Goal: Information Seeking & Learning: Learn about a topic

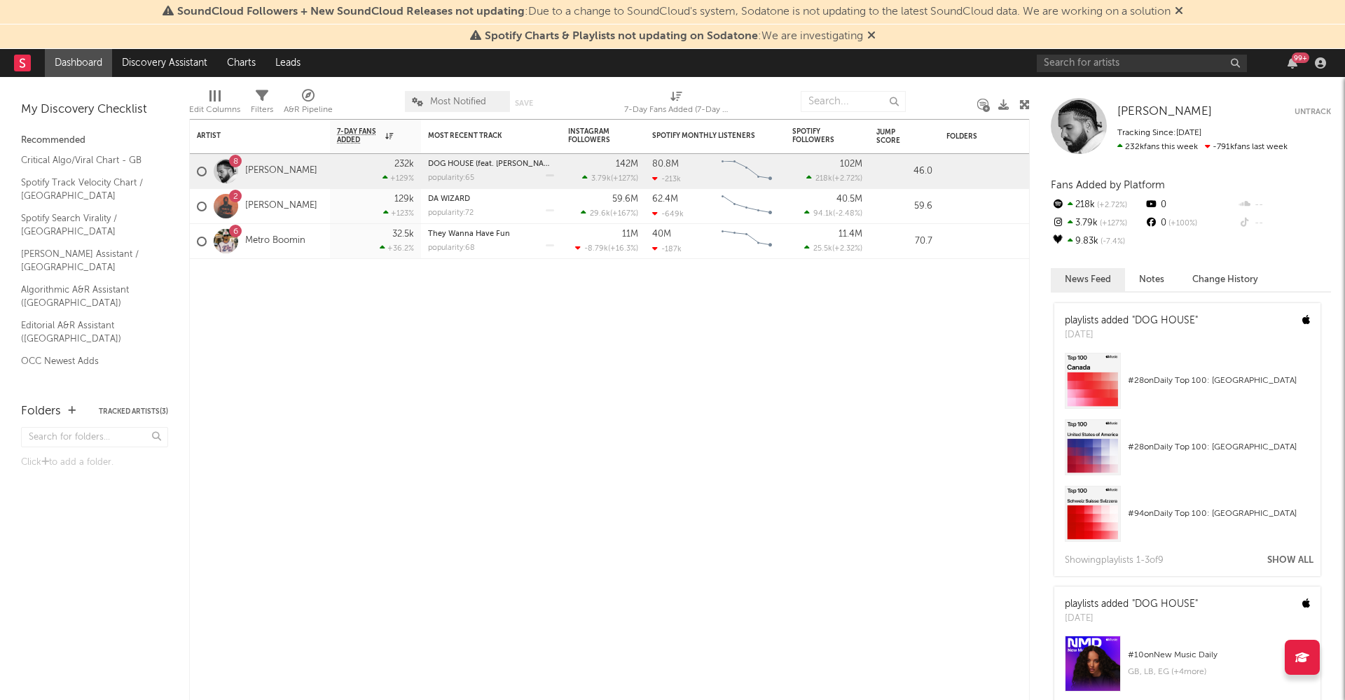
click at [871, 36] on icon at bounding box center [871, 34] width 8 height 11
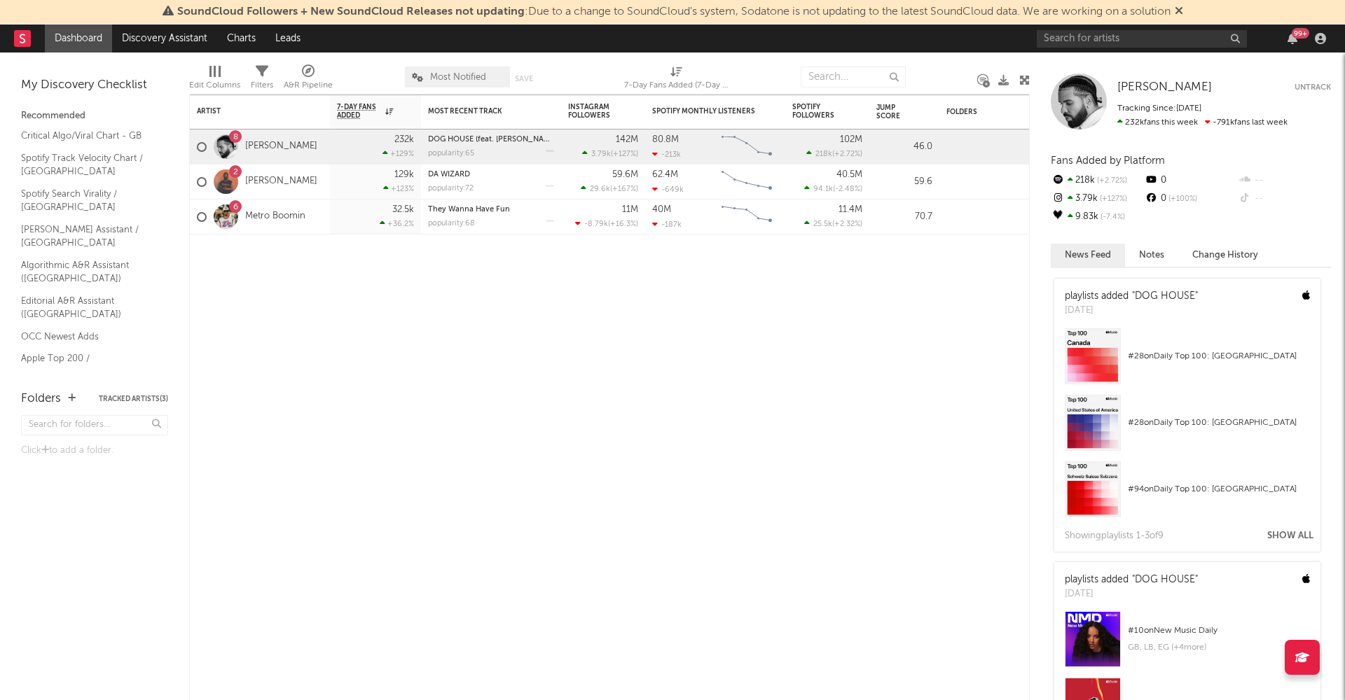
click at [1182, 6] on icon at bounding box center [1179, 10] width 8 height 11
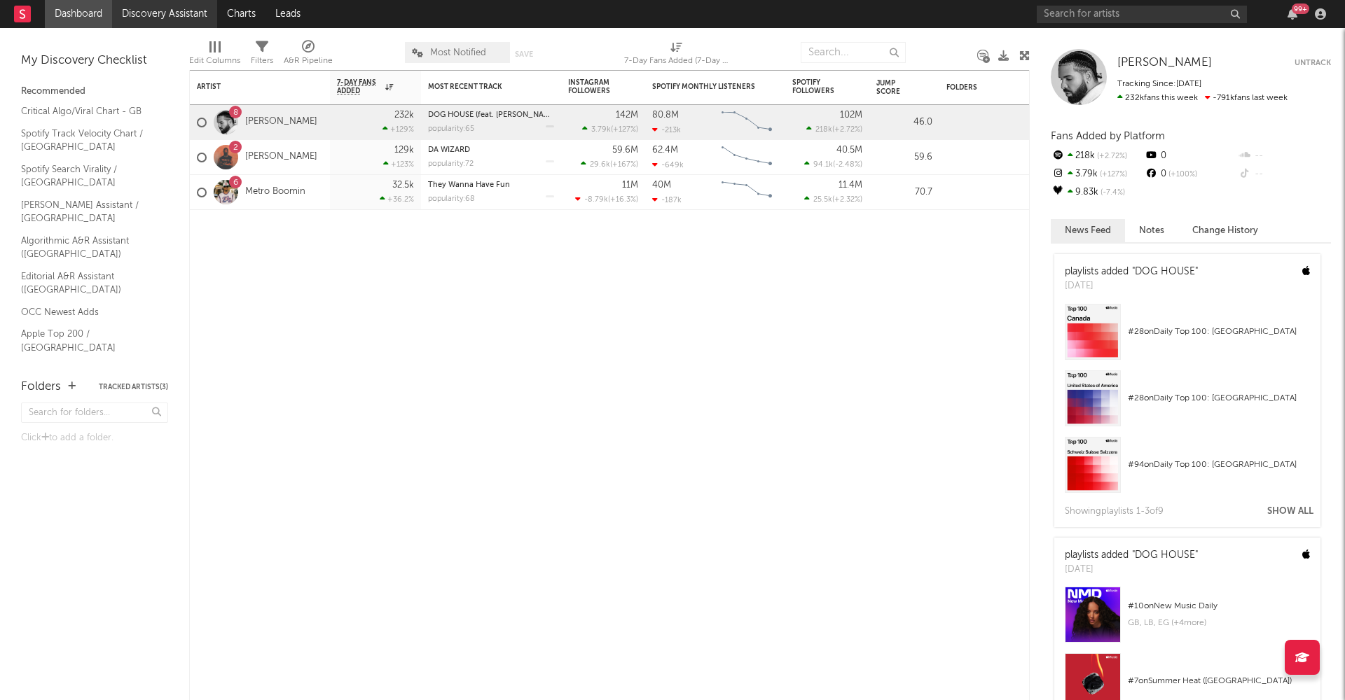
click at [179, 20] on link "Discovery Assistant" at bounding box center [164, 14] width 105 height 28
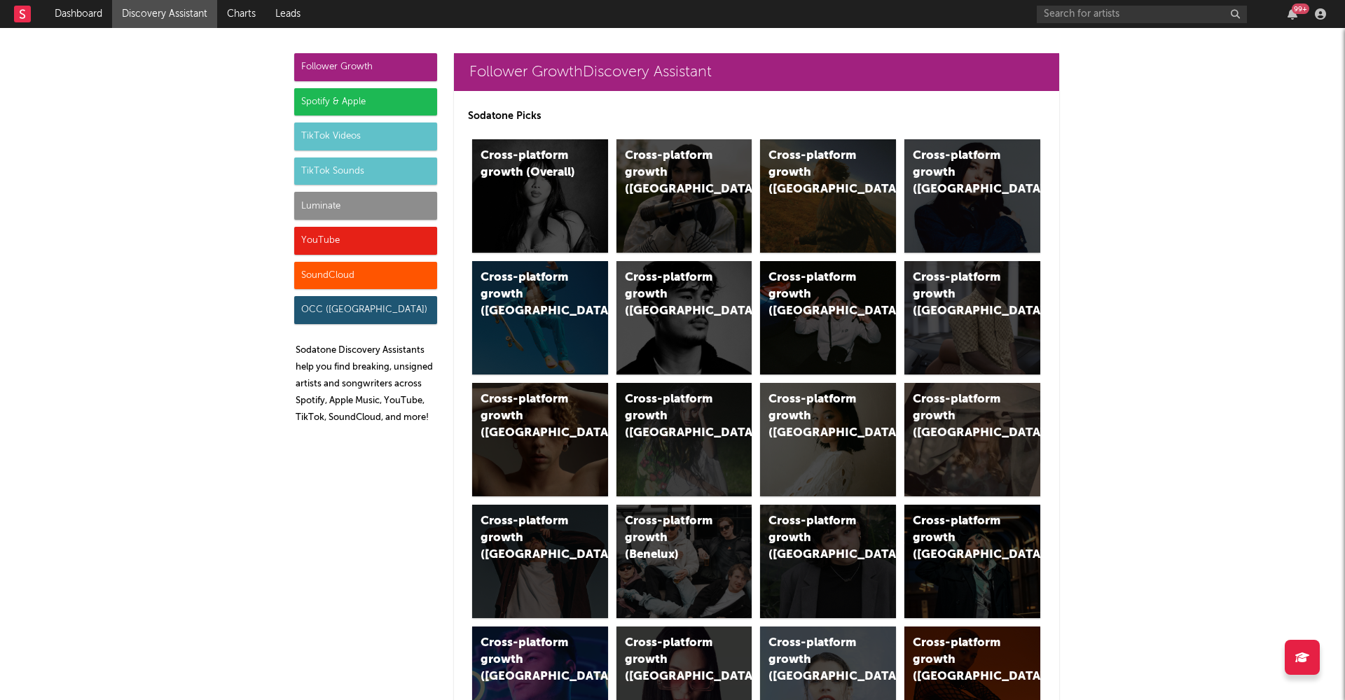
click at [337, 205] on div "Luminate" at bounding box center [365, 206] width 143 height 28
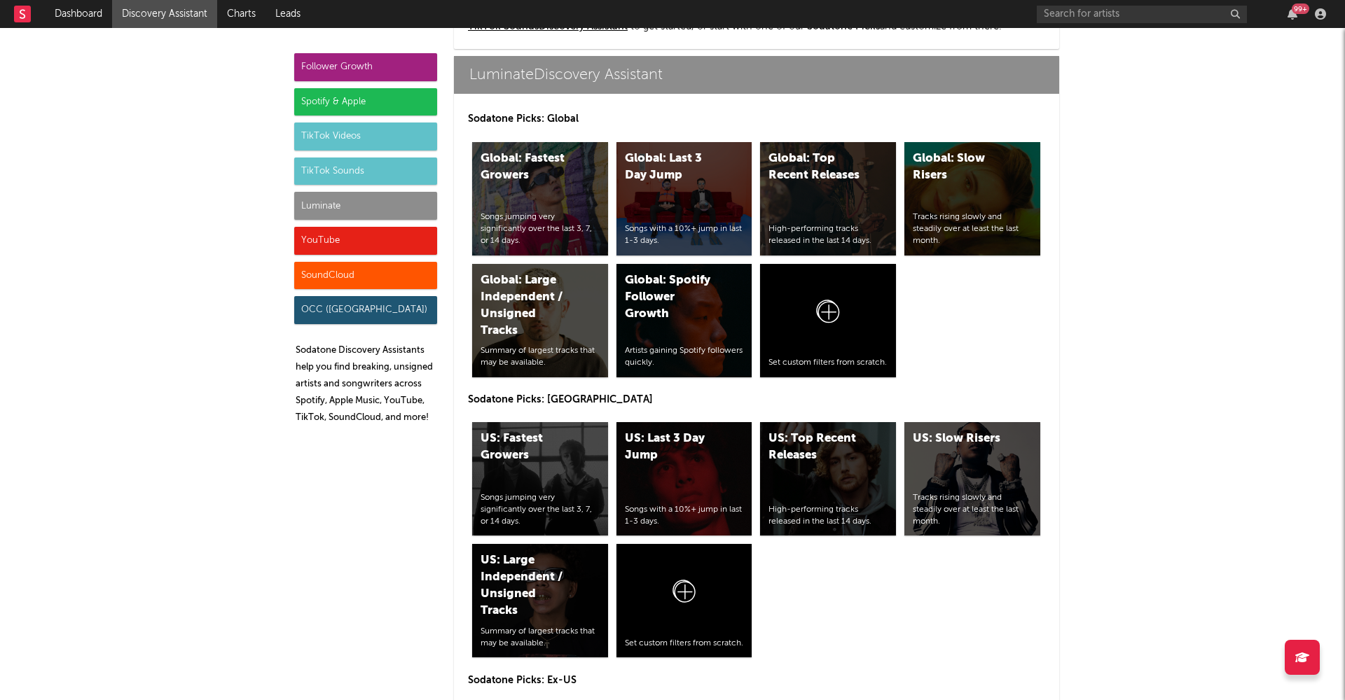
scroll to position [6512, 0]
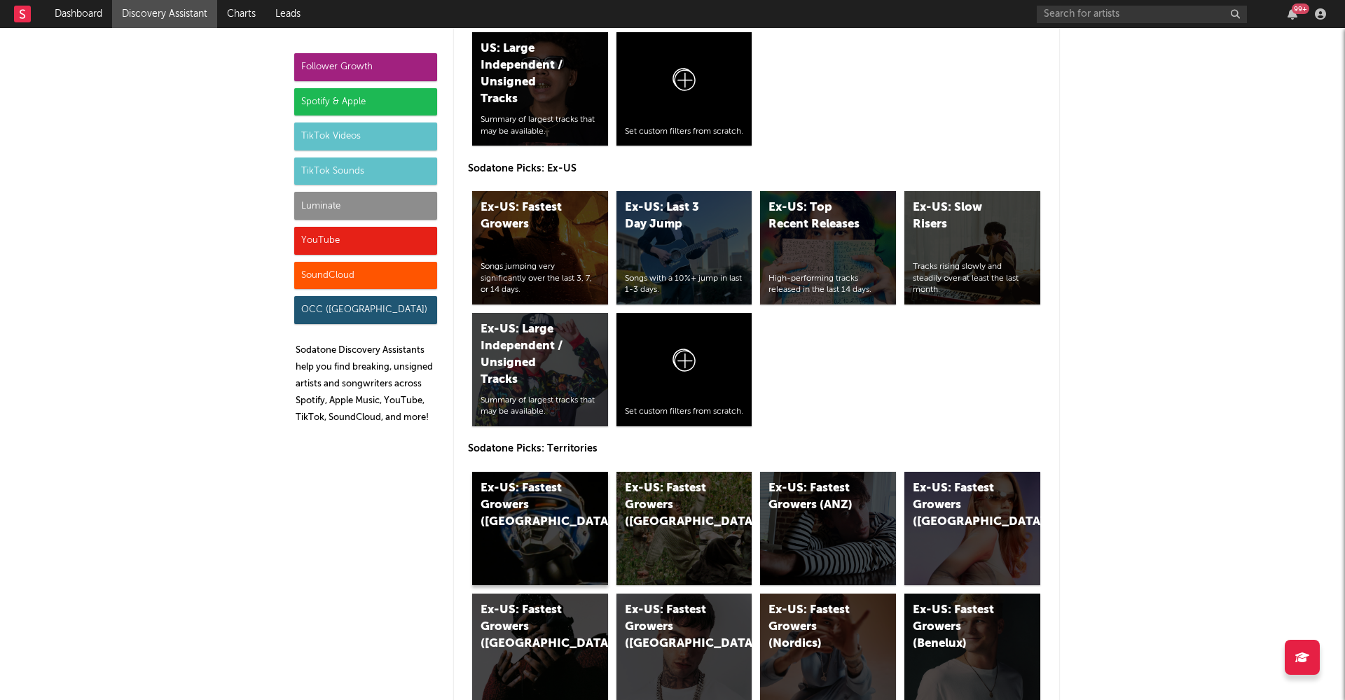
click at [528, 526] on div "Ex-US: Fastest Growers ([GEOGRAPHIC_DATA])" at bounding box center [540, 528] width 136 height 113
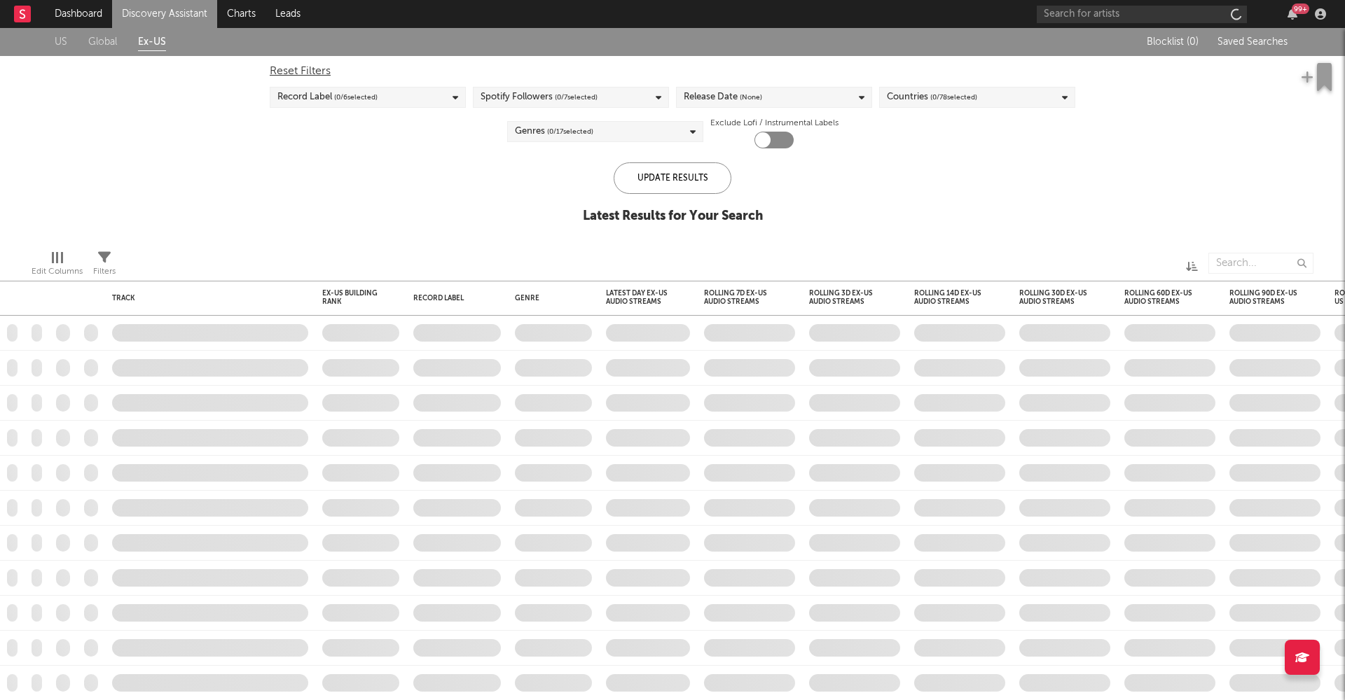
checkbox input "true"
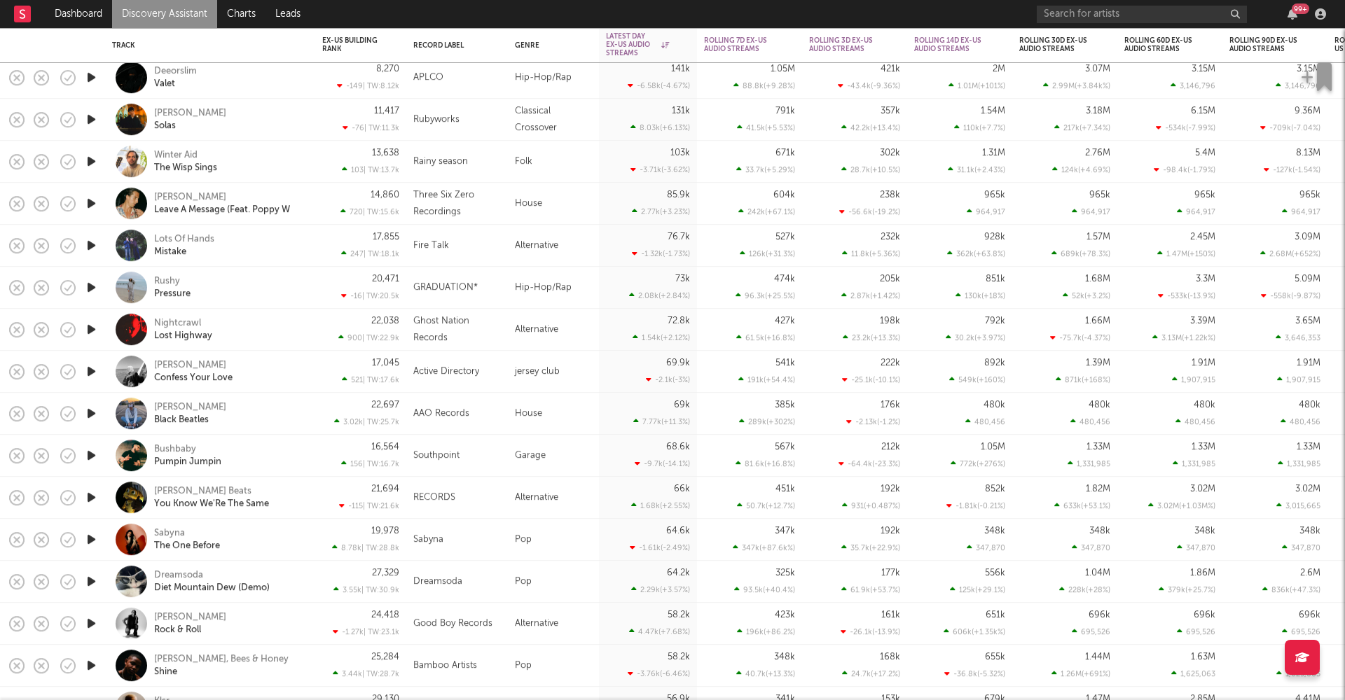
click at [95, 537] on icon "button" at bounding box center [91, 540] width 15 height 18
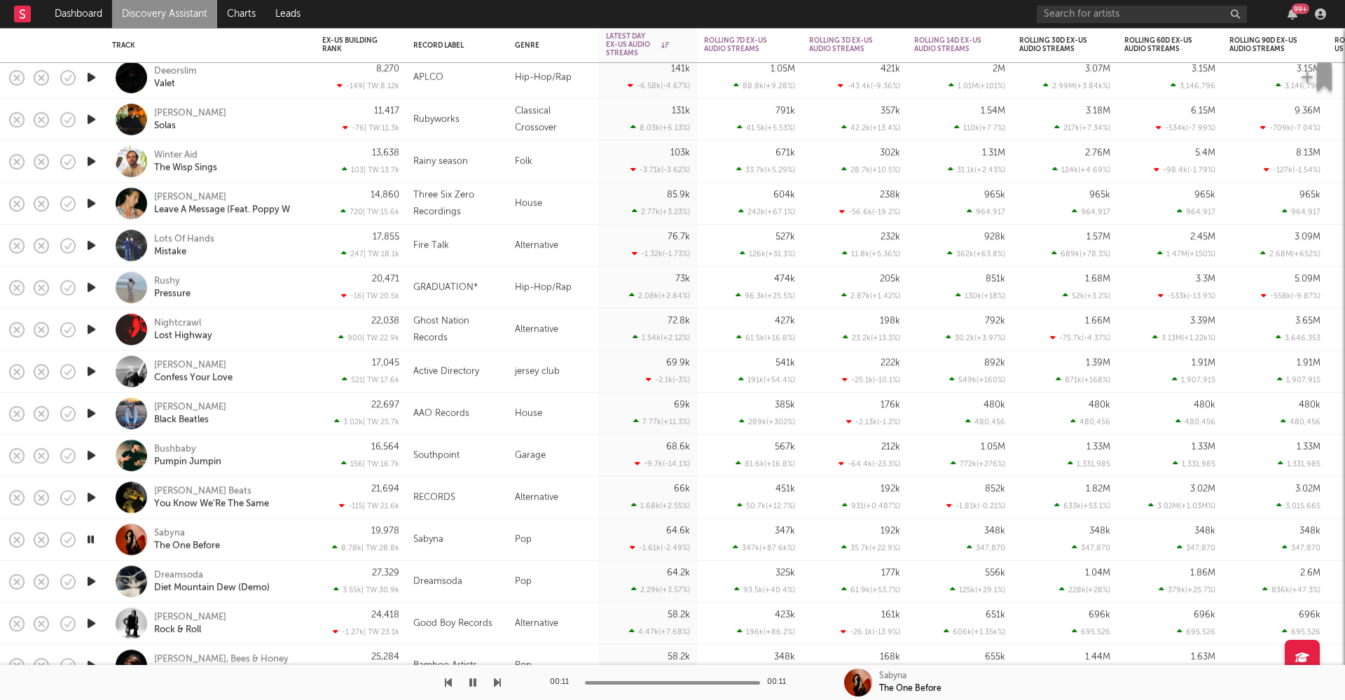
click at [92, 541] on icon "button" at bounding box center [90, 540] width 13 height 18
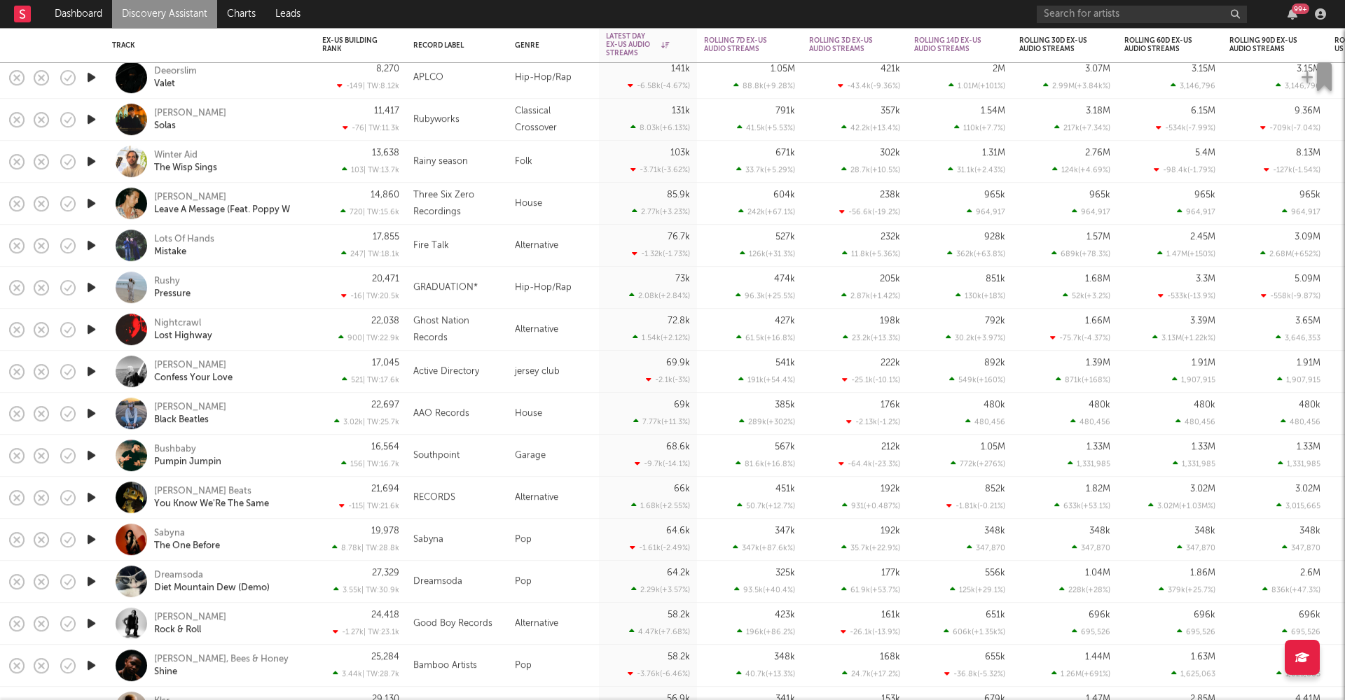
click at [92, 541] on icon "button" at bounding box center [91, 540] width 15 height 18
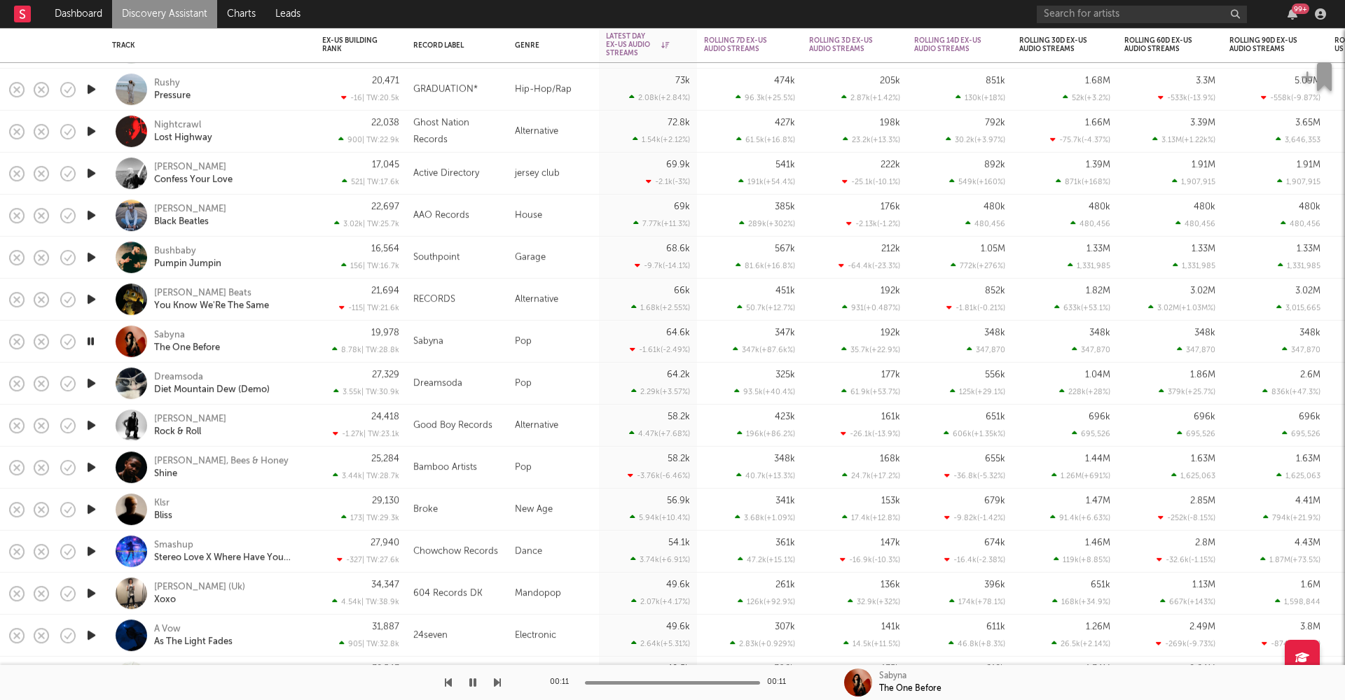
click at [89, 380] on icon "button" at bounding box center [91, 384] width 15 height 18
click at [90, 381] on icon "button" at bounding box center [90, 384] width 13 height 18
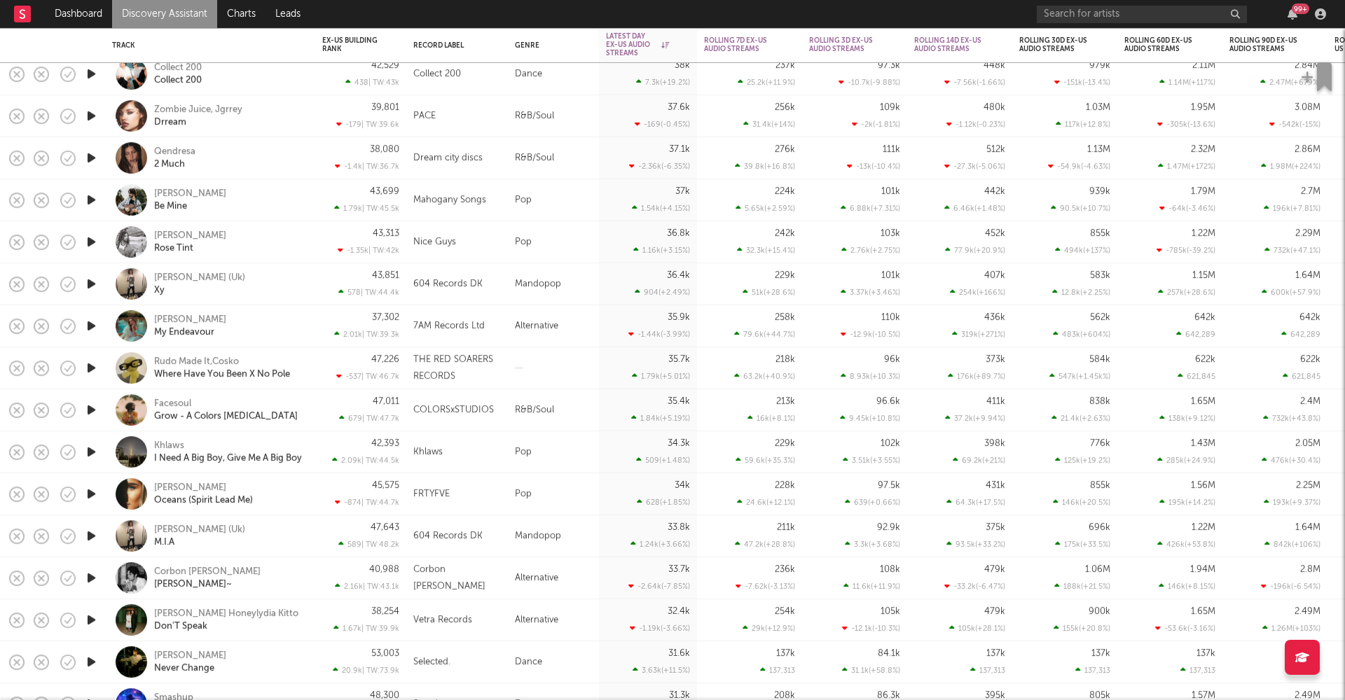
click at [88, 449] on icon "button" at bounding box center [91, 452] width 15 height 18
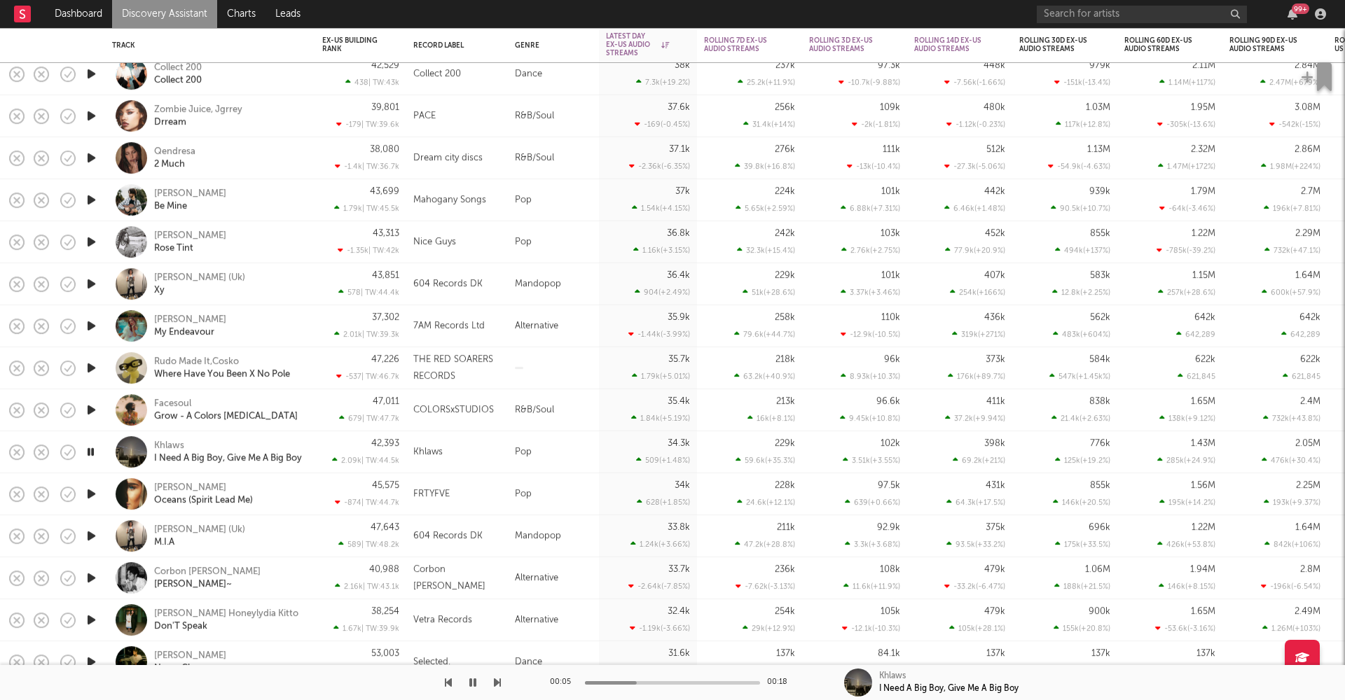
click at [89, 449] on icon "button" at bounding box center [90, 452] width 13 height 18
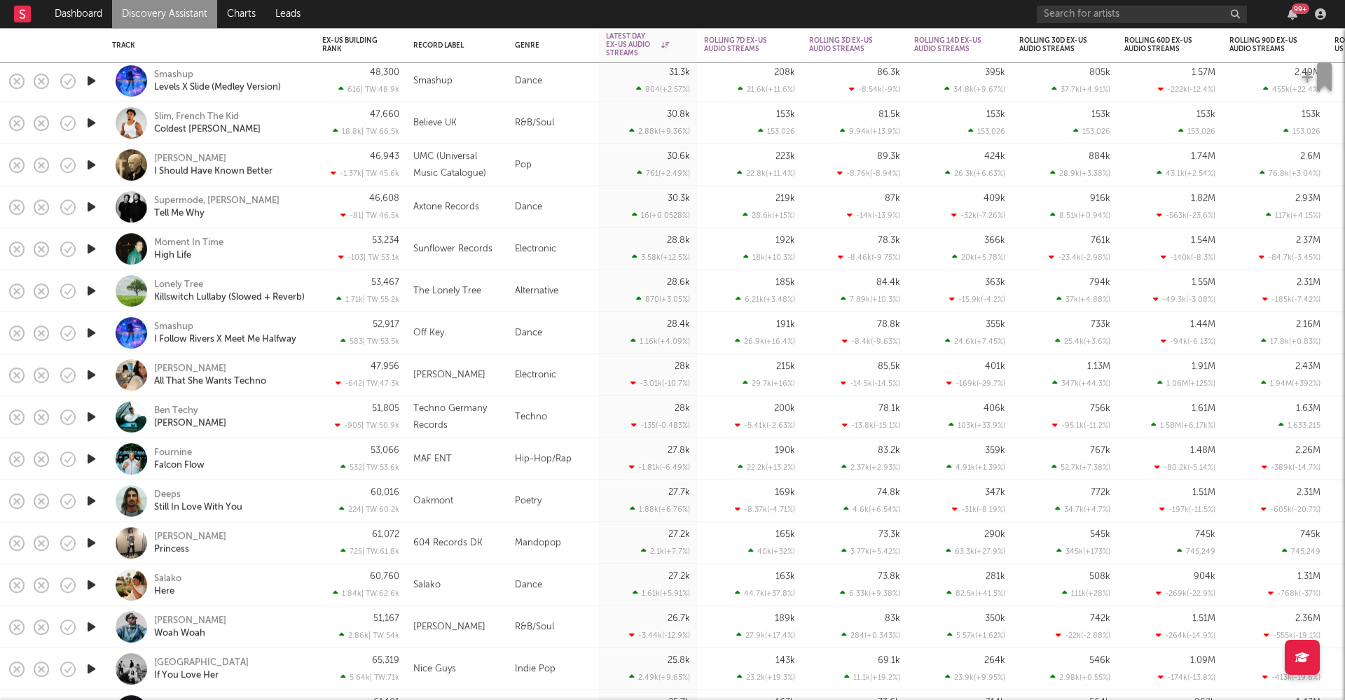
click at [92, 373] on icon "button" at bounding box center [91, 375] width 15 height 18
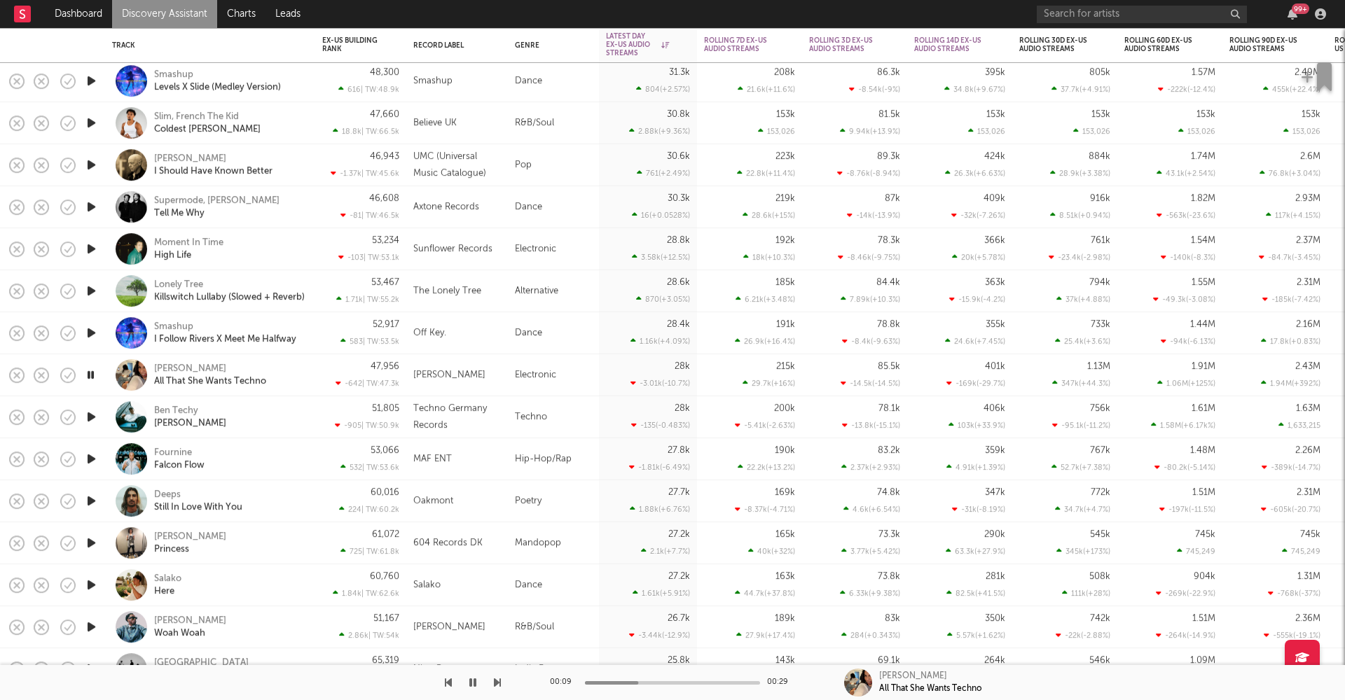
click at [92, 373] on icon "button" at bounding box center [90, 375] width 13 height 18
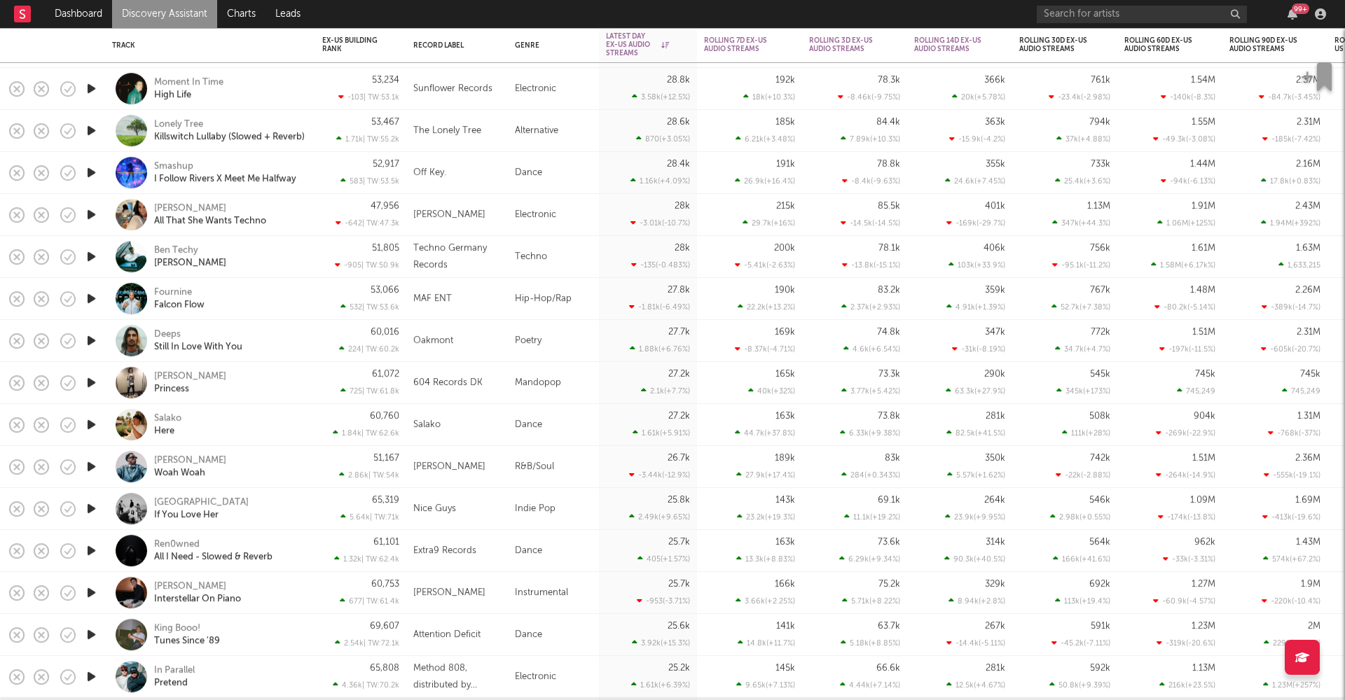
click at [88, 424] on icon "button" at bounding box center [91, 425] width 15 height 18
click at [90, 424] on icon "button" at bounding box center [90, 425] width 13 height 18
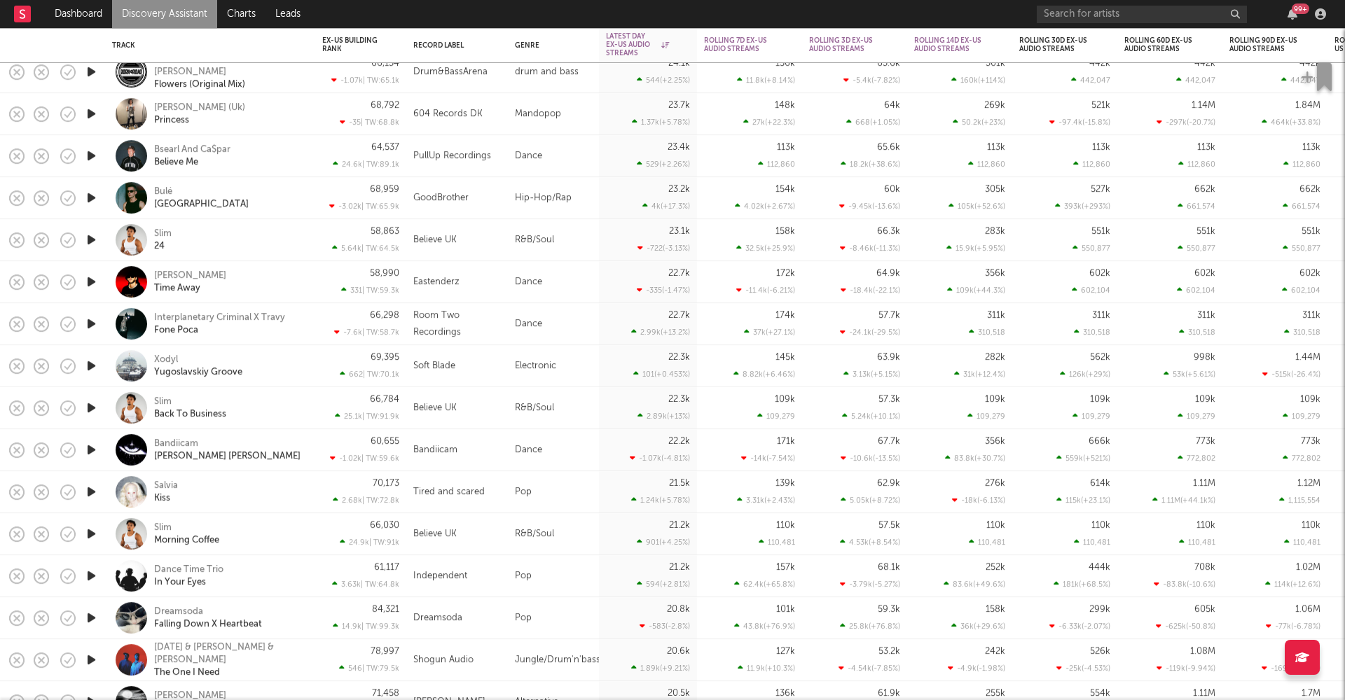
click at [90, 448] on icon "button" at bounding box center [91, 450] width 15 height 18
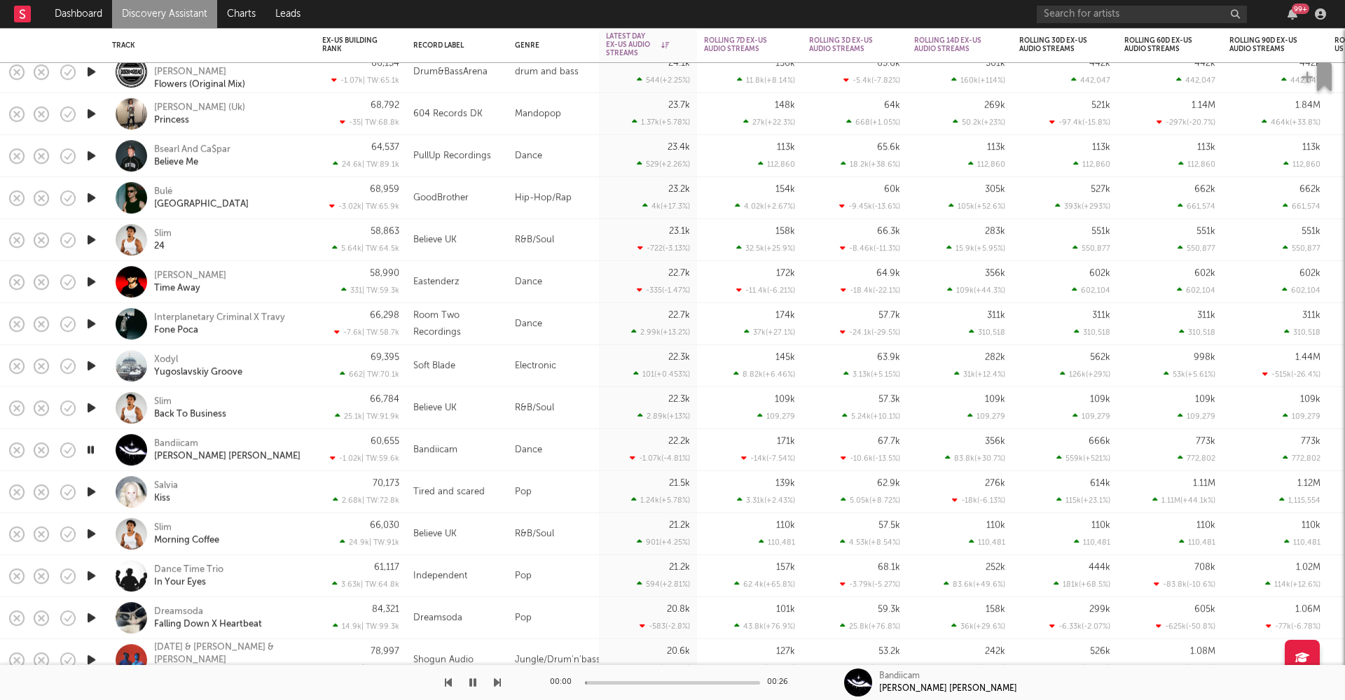
click at [90, 448] on icon "button" at bounding box center [90, 450] width 13 height 18
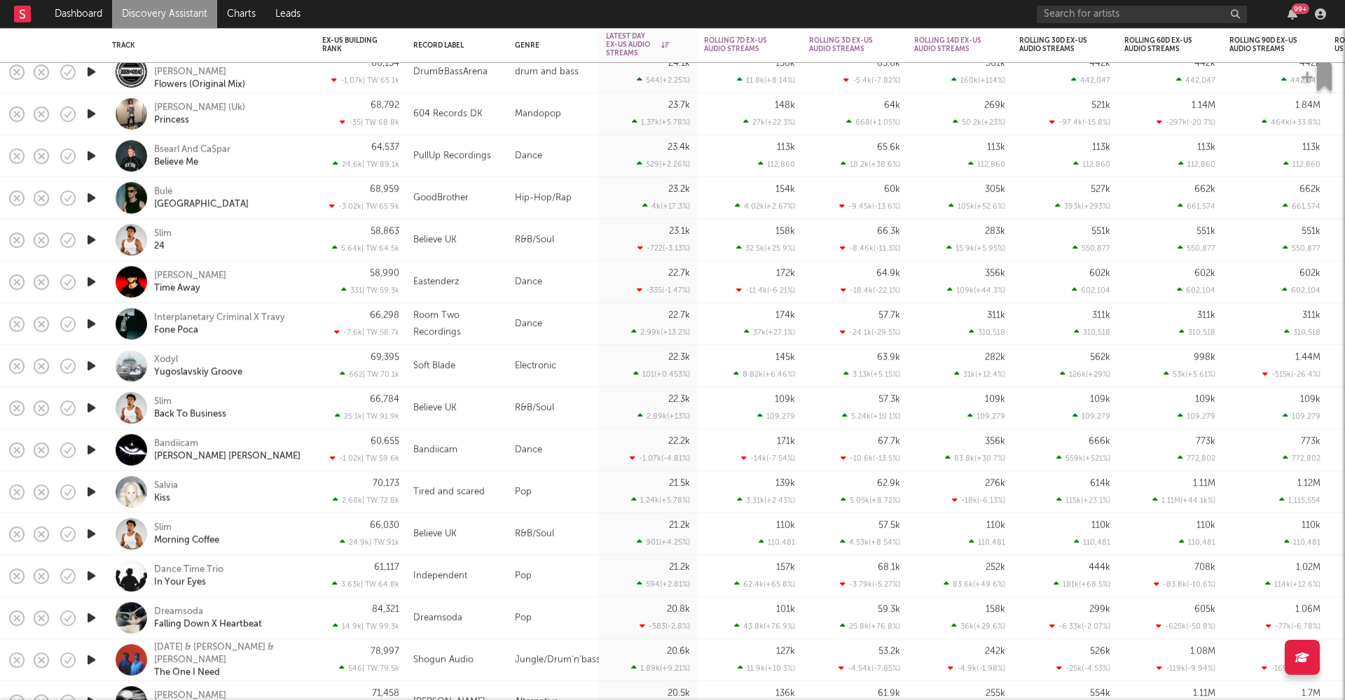
click at [89, 487] on icon "button" at bounding box center [91, 492] width 15 height 18
click at [89, 490] on icon "button" at bounding box center [90, 492] width 13 height 18
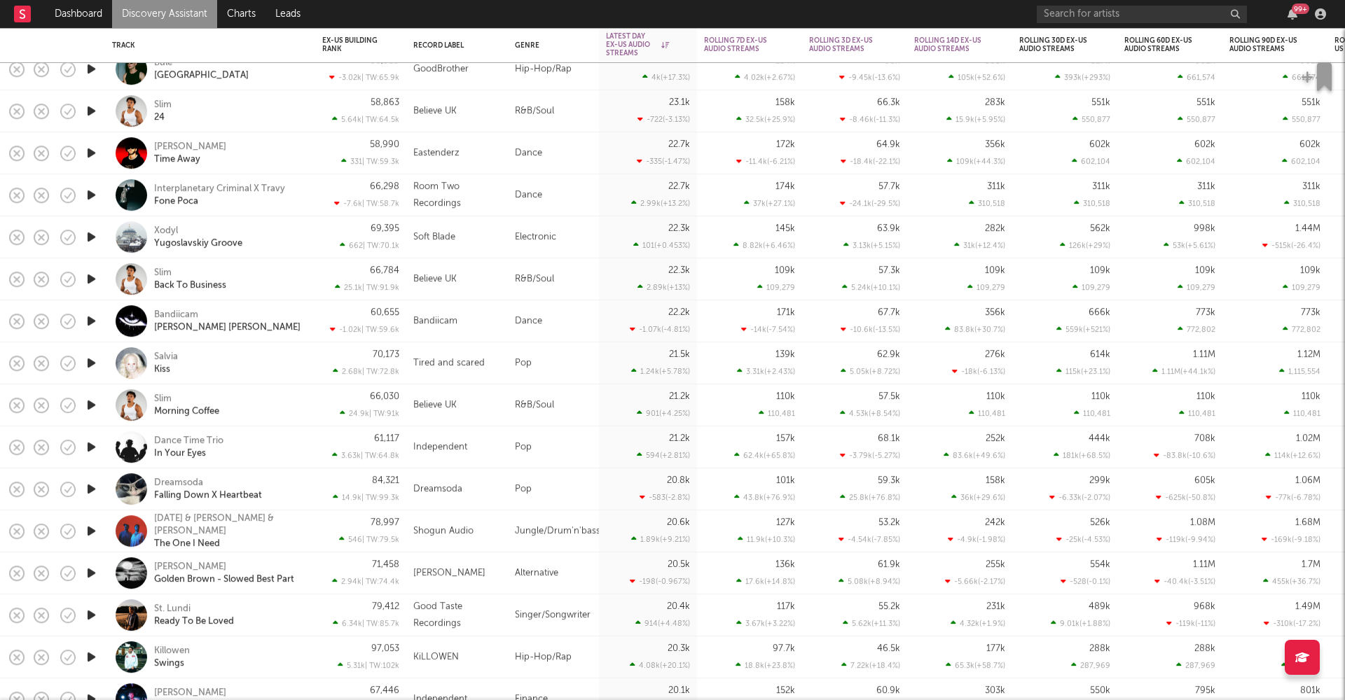
click at [90, 360] on icon "button" at bounding box center [91, 363] width 15 height 18
click at [90, 359] on icon "button" at bounding box center [90, 363] width 13 height 18
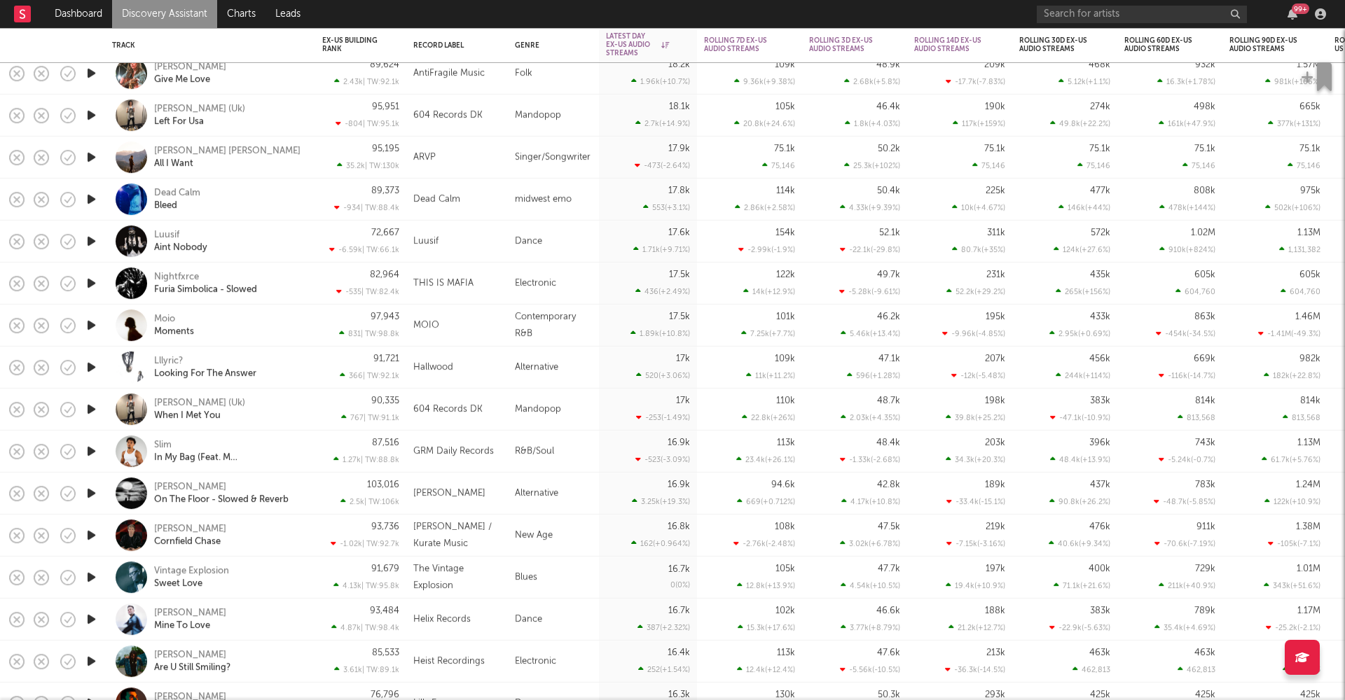
click at [90, 495] on icon "button" at bounding box center [91, 494] width 15 height 18
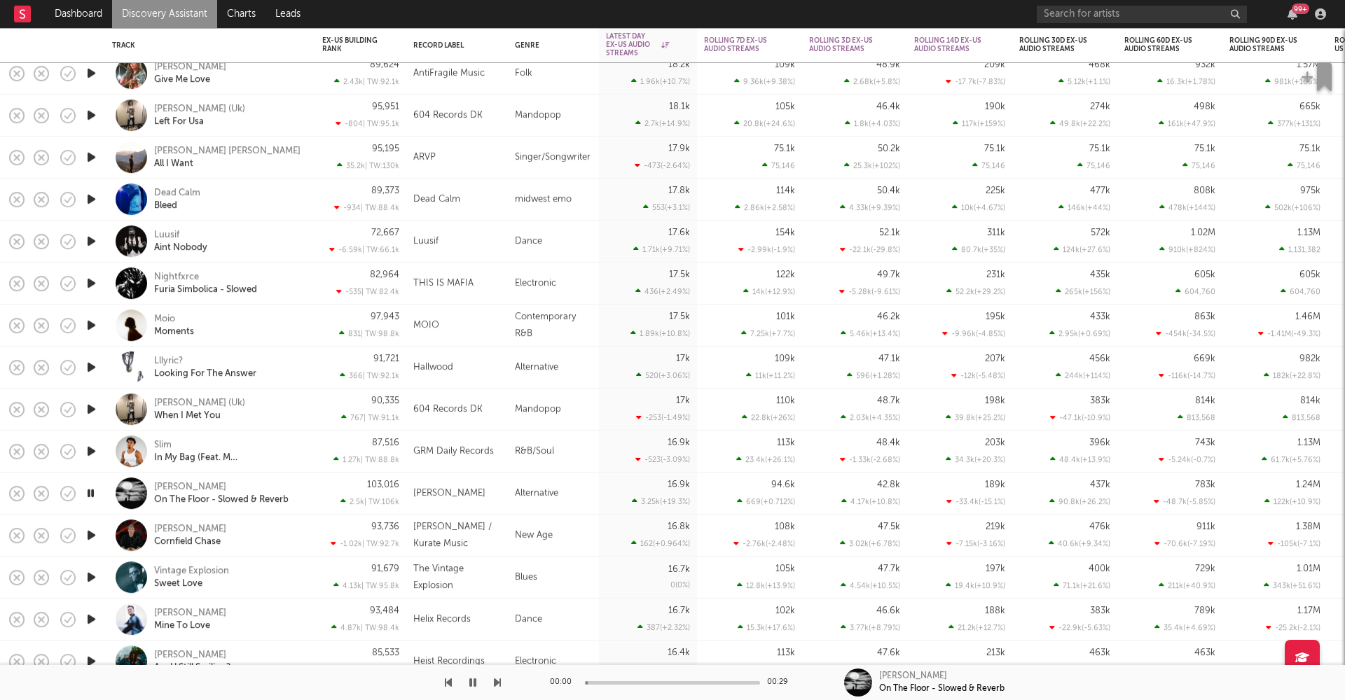
click at [90, 494] on icon "button" at bounding box center [90, 494] width 13 height 18
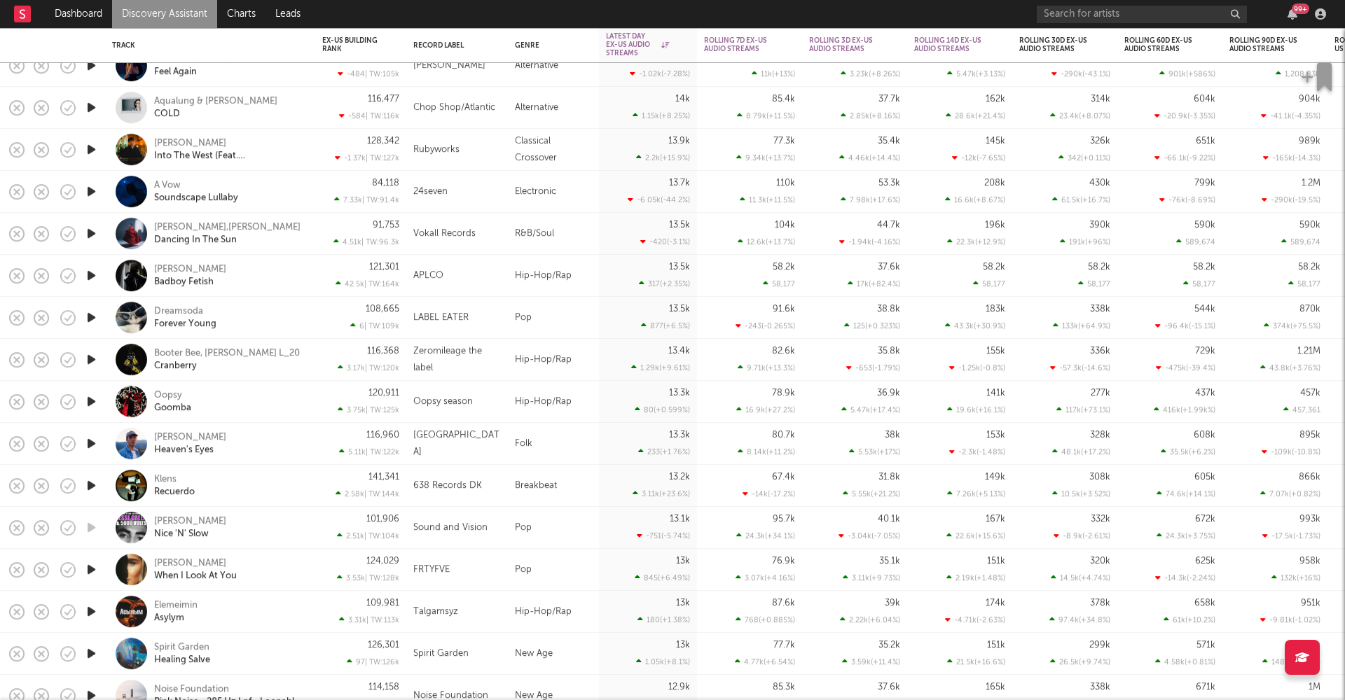
click at [92, 488] on icon "button" at bounding box center [91, 486] width 15 height 18
click at [92, 485] on icon "button" at bounding box center [90, 486] width 13 height 18
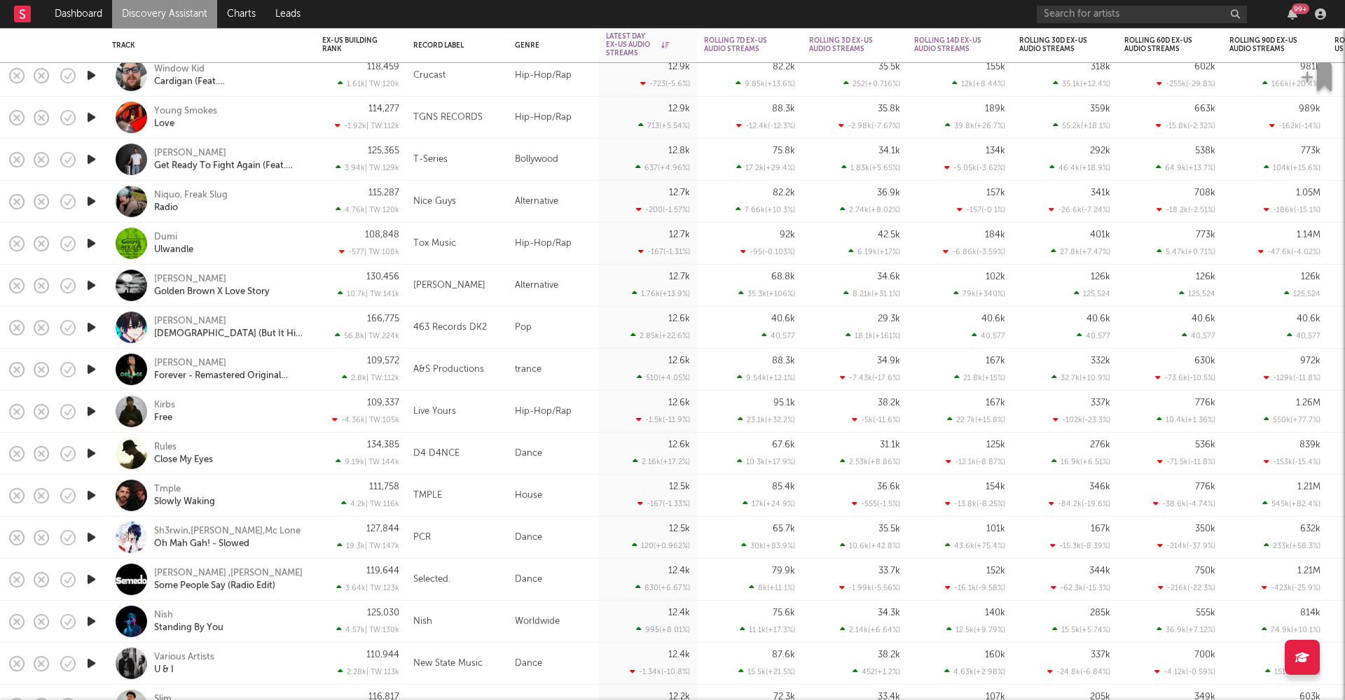
click at [94, 410] on icon "button" at bounding box center [91, 412] width 15 height 18
click at [92, 412] on icon "button" at bounding box center [90, 412] width 13 height 18
click at [90, 495] on icon "button" at bounding box center [91, 496] width 15 height 18
click at [90, 495] on icon "button" at bounding box center [90, 496] width 13 height 18
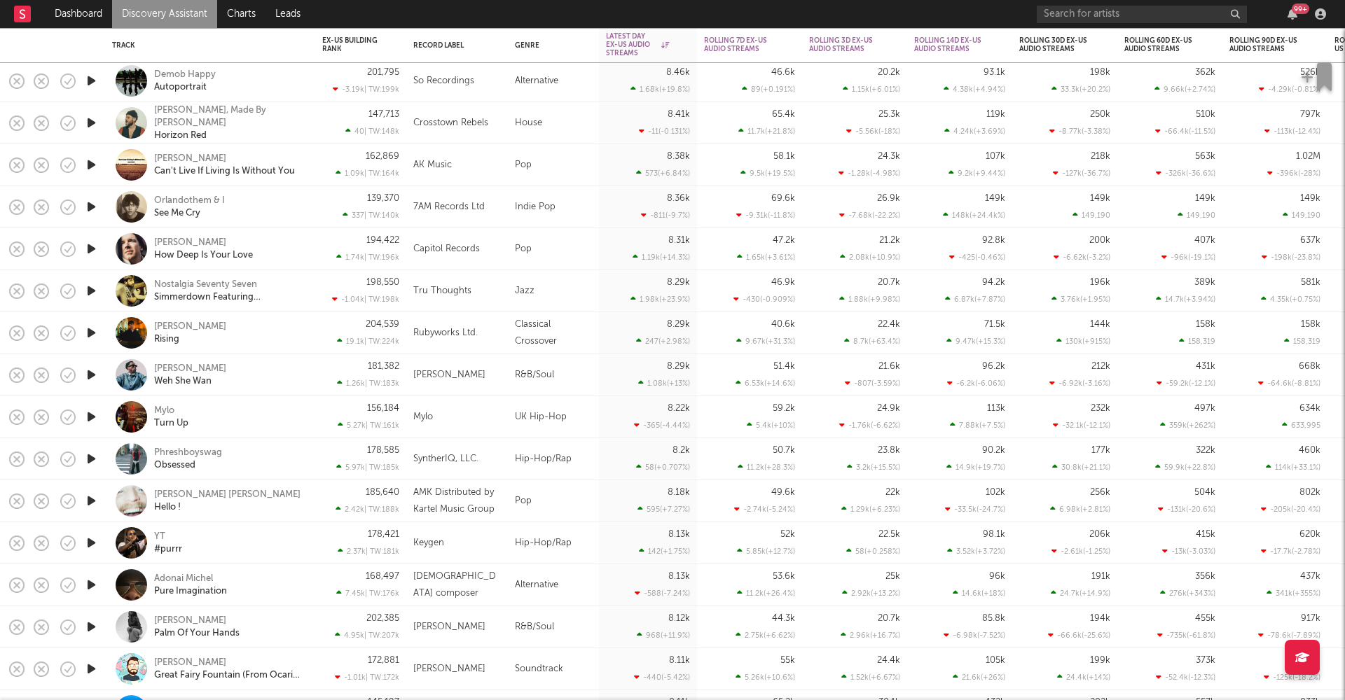
click at [92, 417] on icon "button" at bounding box center [91, 417] width 15 height 18
click at [92, 417] on icon "button" at bounding box center [90, 417] width 13 height 18
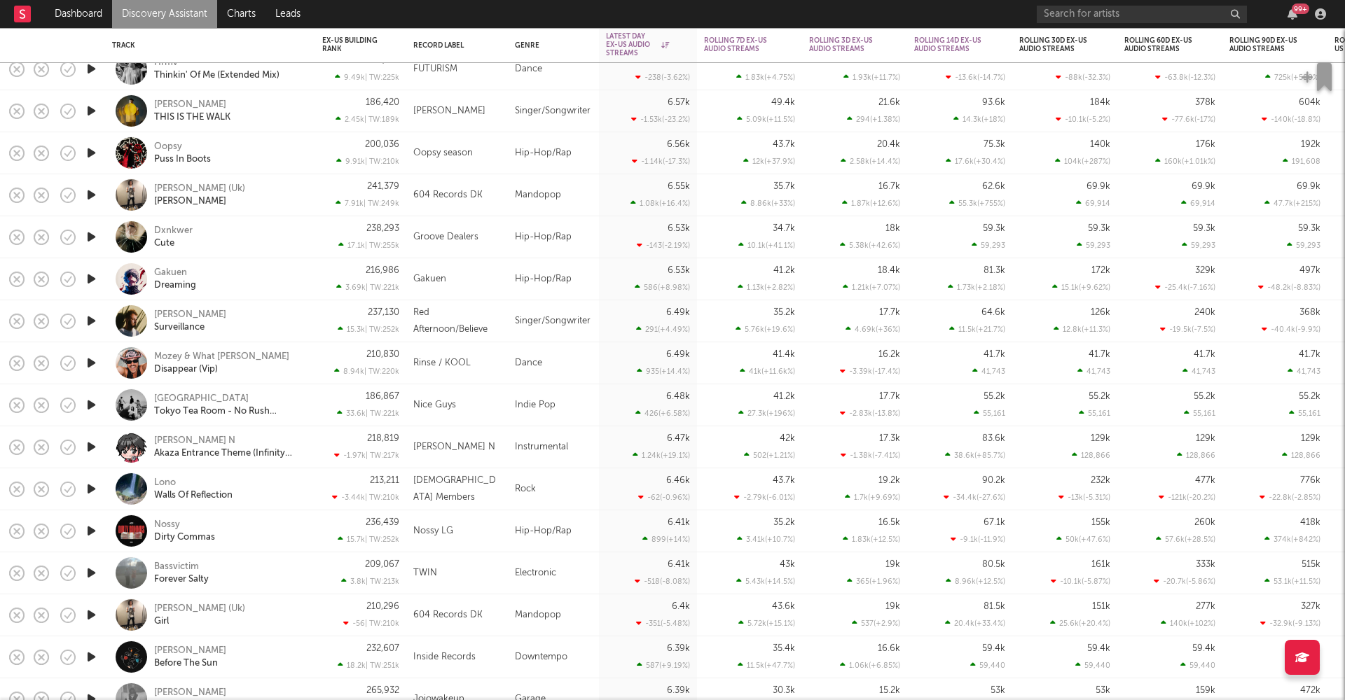
click at [95, 532] on icon "button" at bounding box center [91, 532] width 15 height 18
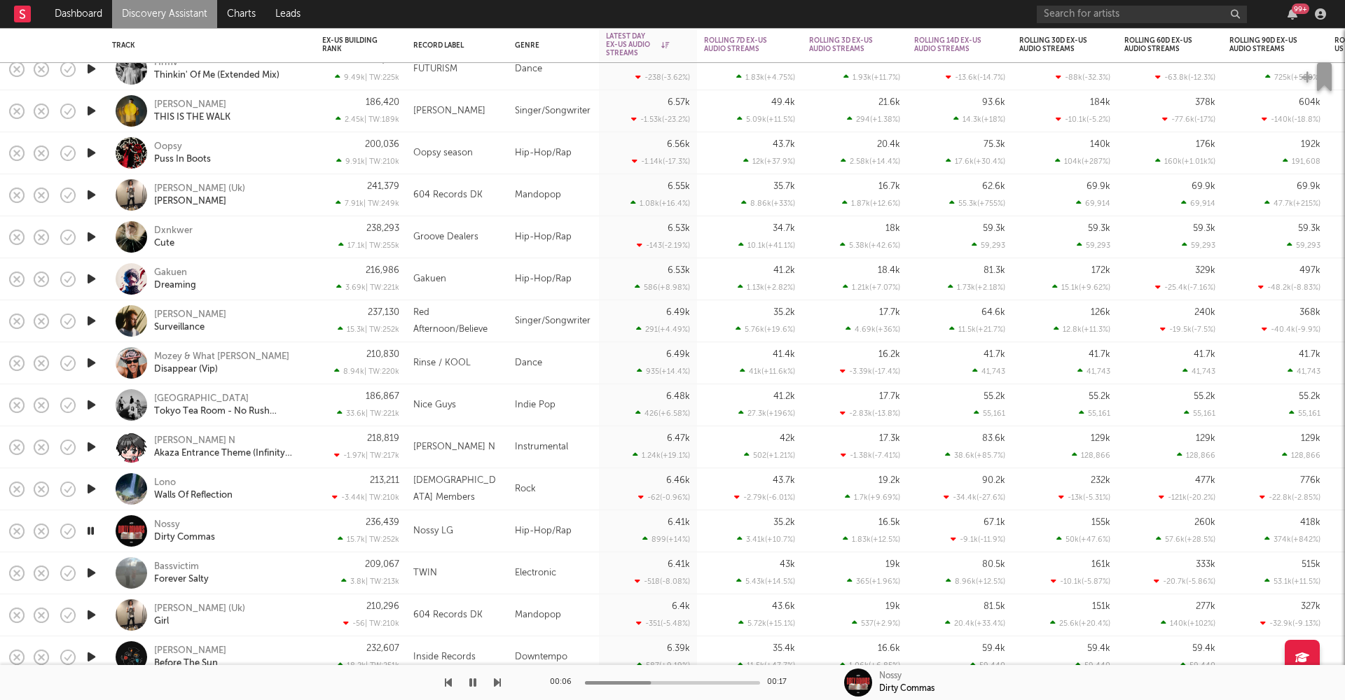
click at [93, 532] on icon "button" at bounding box center [90, 532] width 13 height 18
